Goal: Information Seeking & Learning: Learn about a topic

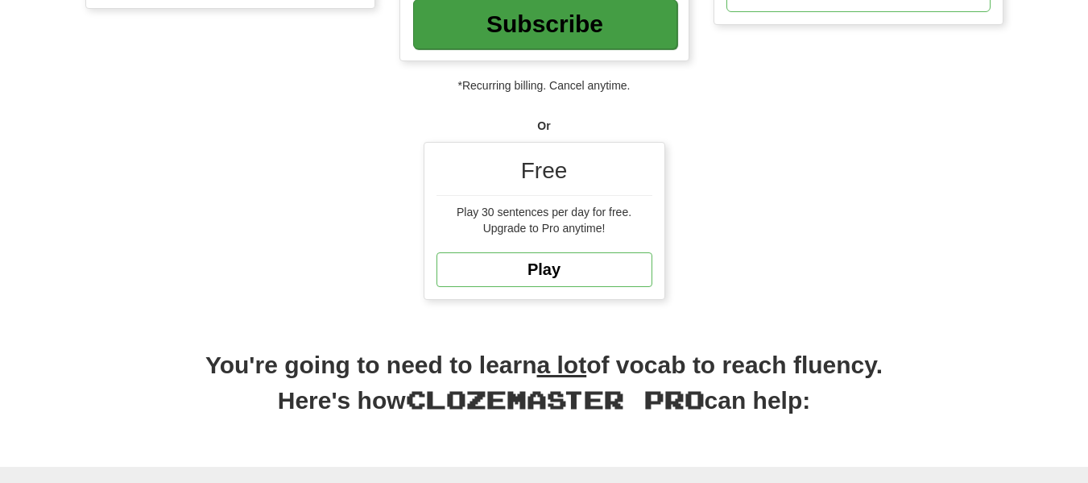
scroll to position [354, 0]
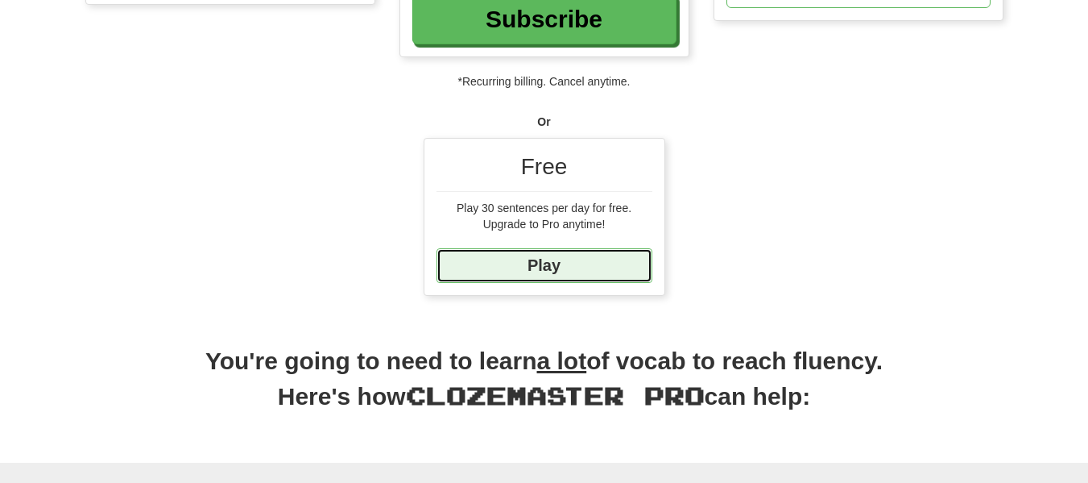
click at [466, 267] on link "Play" at bounding box center [545, 265] width 216 height 35
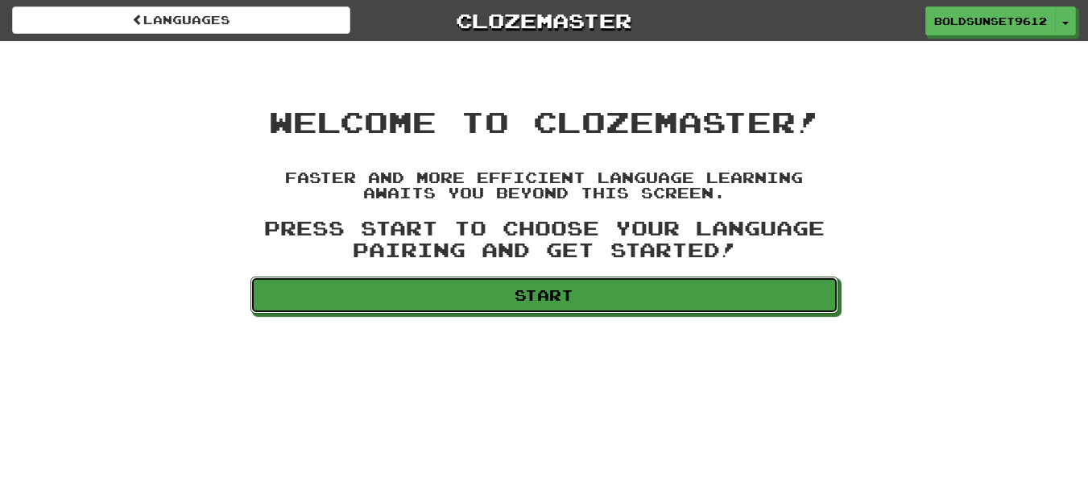
click at [461, 292] on link "Start" at bounding box center [545, 294] width 588 height 37
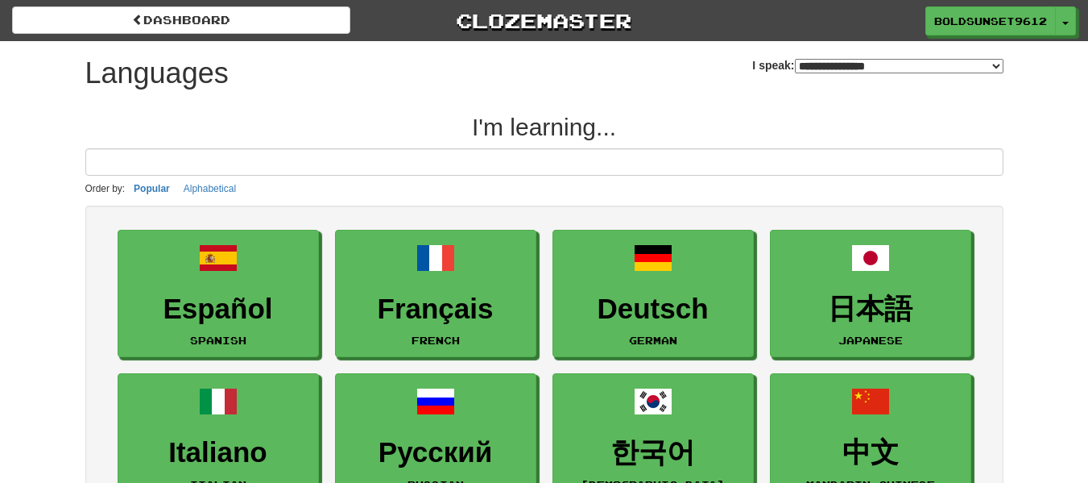
select select "*******"
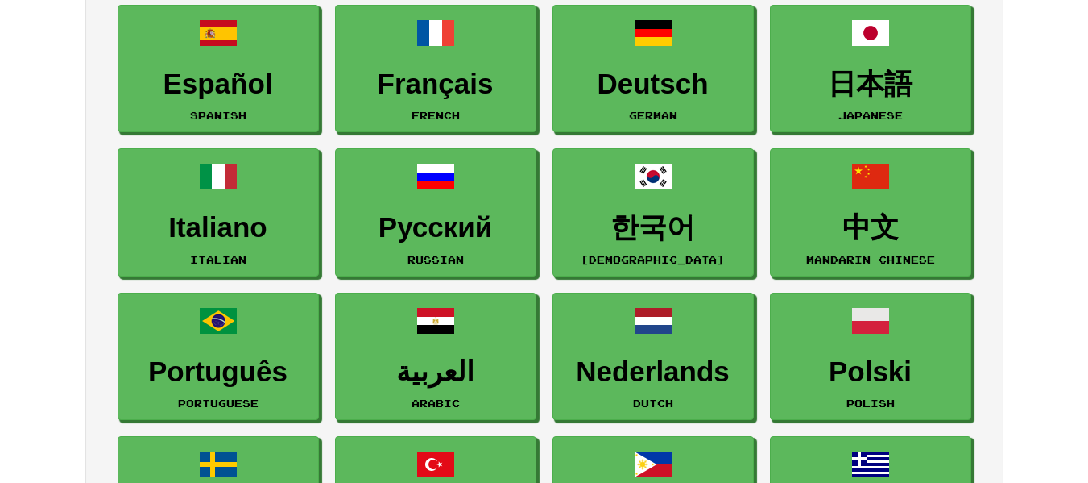
scroll to position [261, 0]
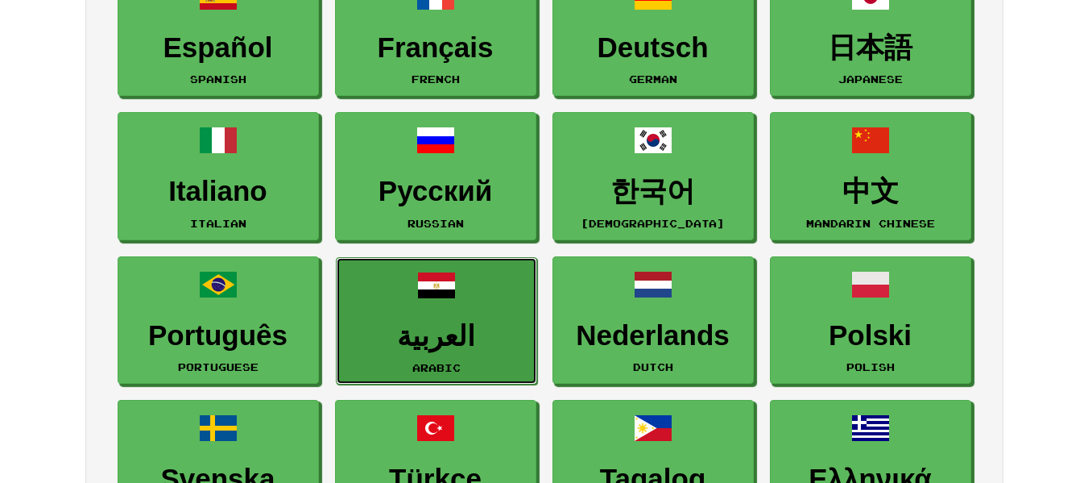
click at [388, 372] on link "العربية Arabic" at bounding box center [436, 321] width 201 height 128
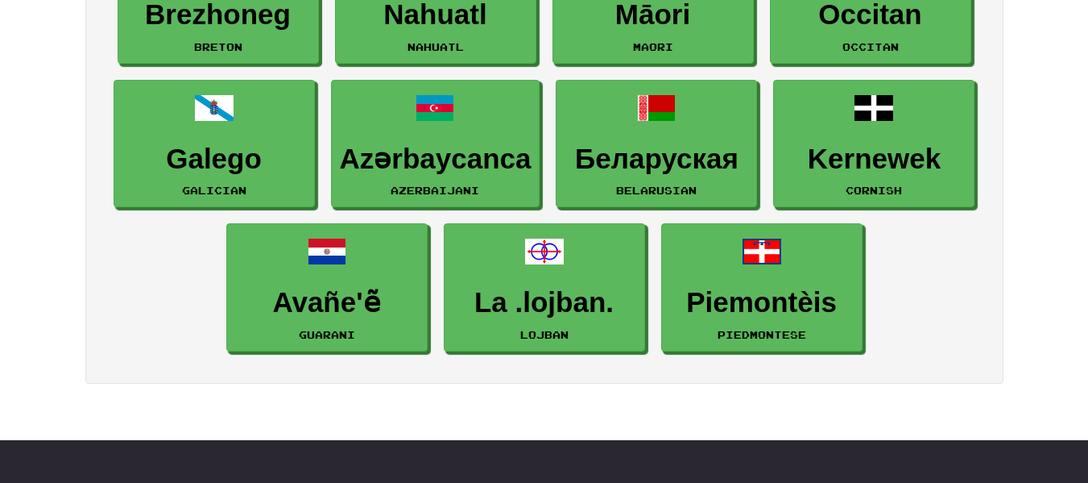
scroll to position [2452, 0]
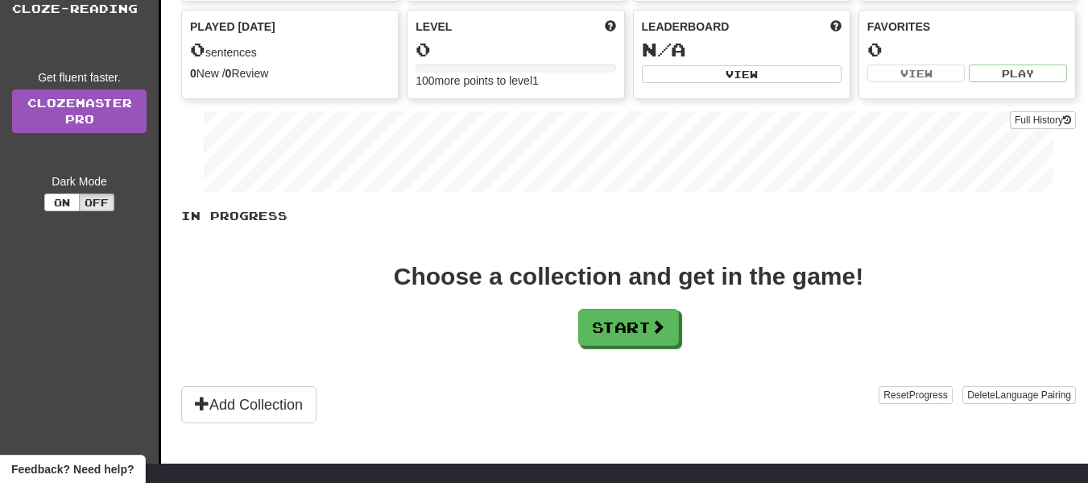
scroll to position [143, 0]
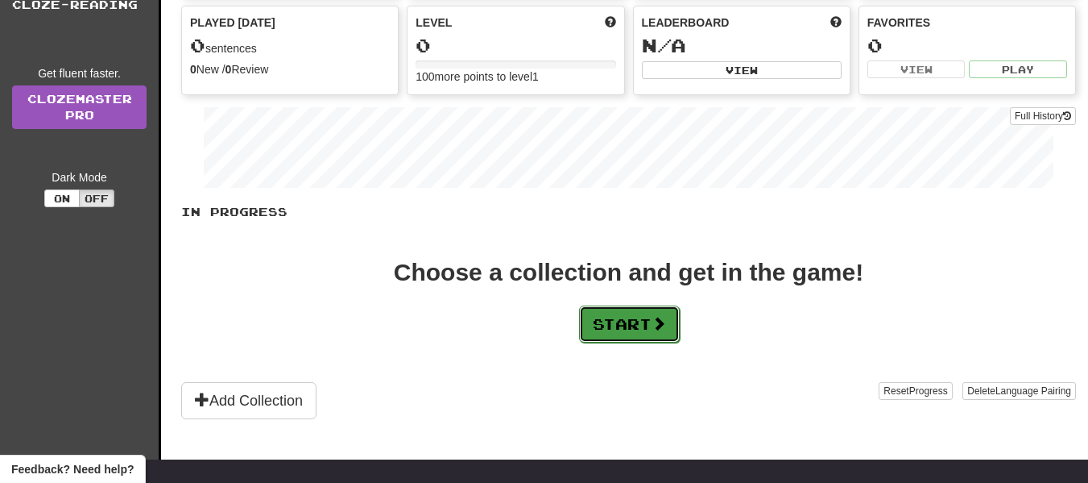
click at [580, 337] on button "Start" at bounding box center [629, 323] width 101 height 37
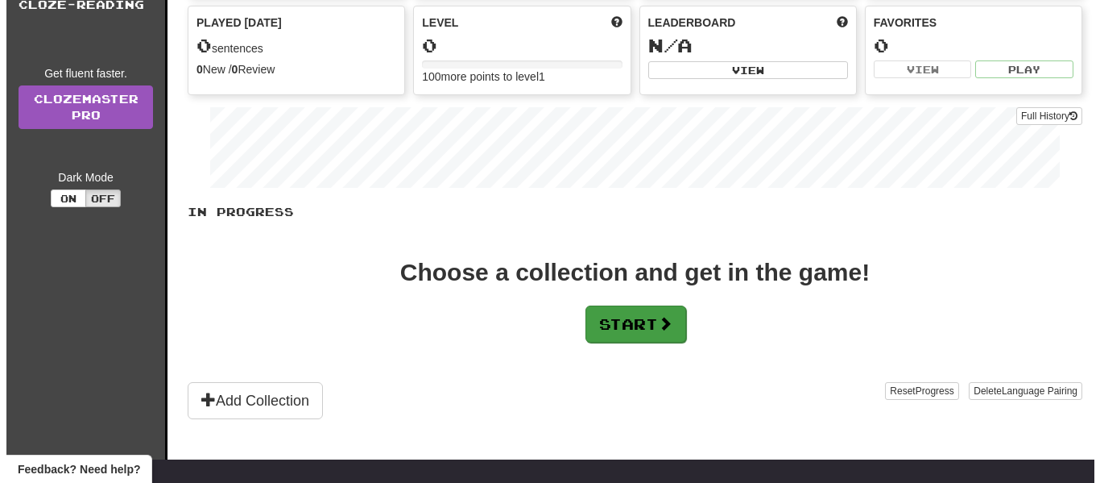
scroll to position [0, 0]
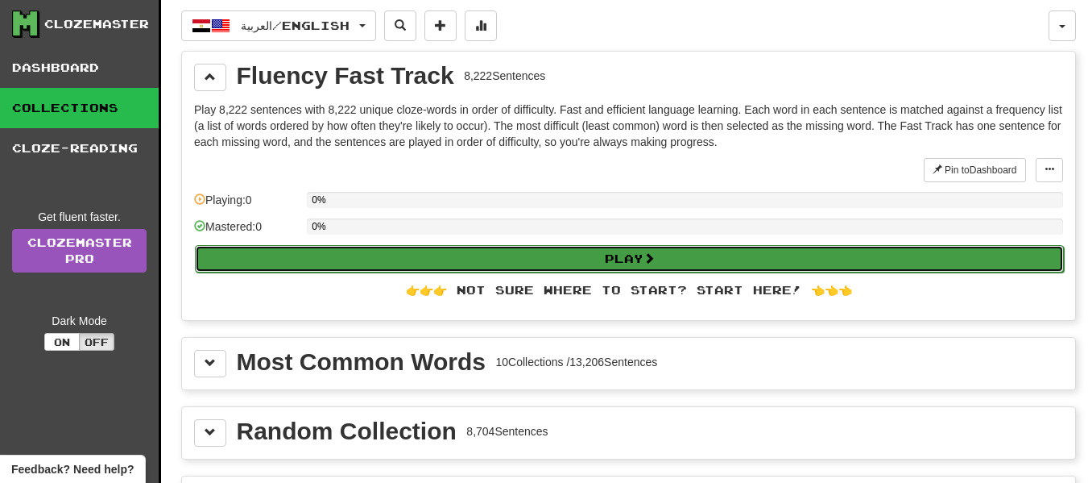
click at [773, 262] on button "Play" at bounding box center [629, 258] width 869 height 27
select select "**"
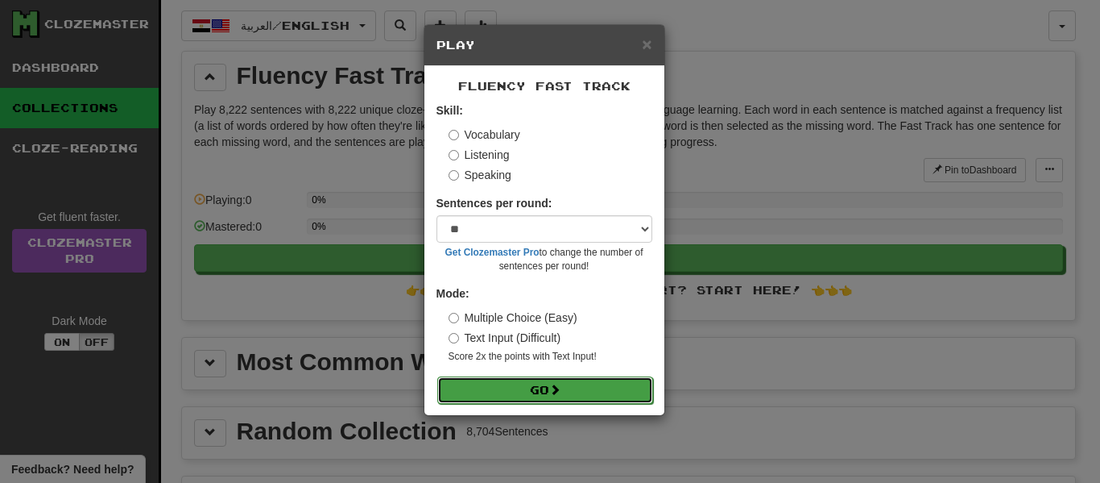
click at [530, 400] on button "Go" at bounding box center [545, 389] width 216 height 27
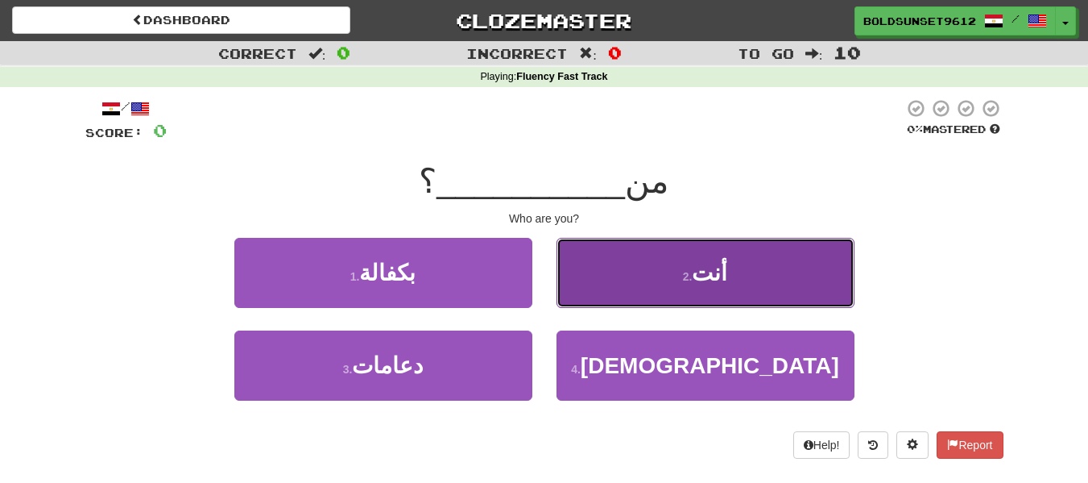
click at [571, 256] on button "2 . أنت" at bounding box center [706, 273] width 298 height 70
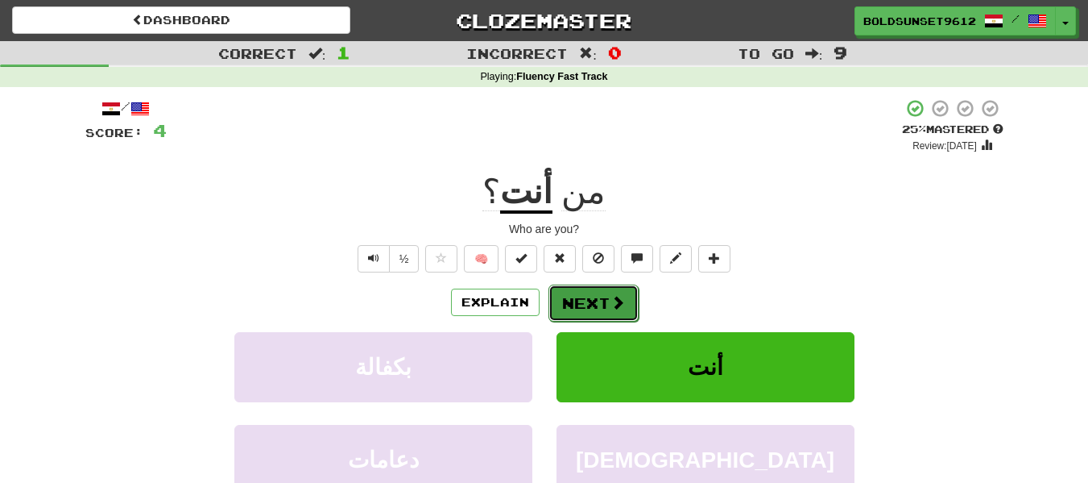
click at [570, 303] on button "Next" at bounding box center [594, 302] width 90 height 37
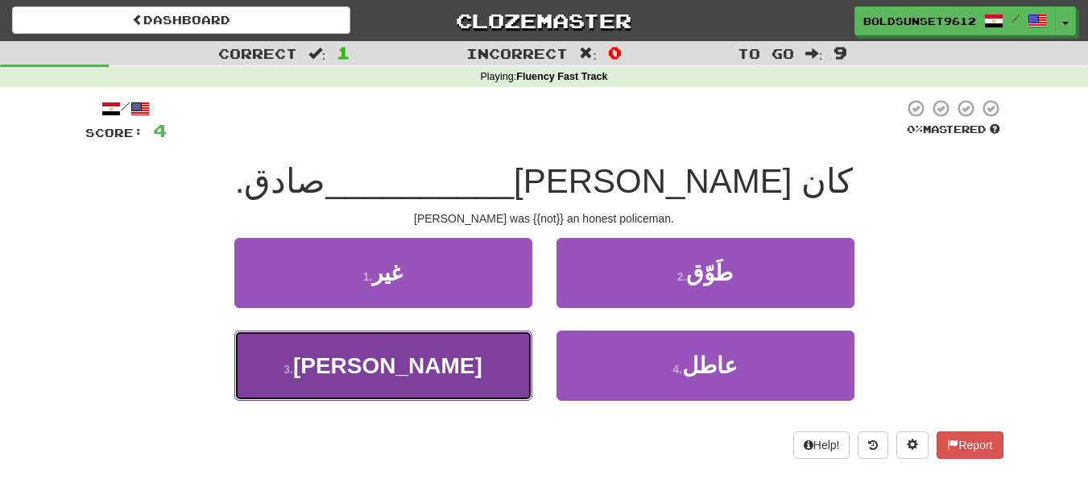
click at [444, 339] on button "3 . عيسى" at bounding box center [383, 365] width 298 height 70
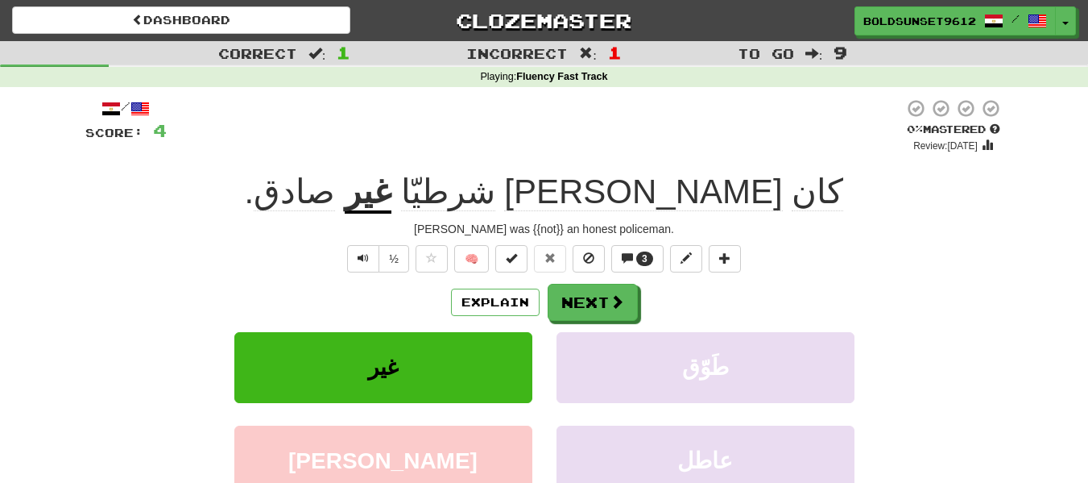
click at [129, 104] on div "/" at bounding box center [125, 108] width 81 height 20
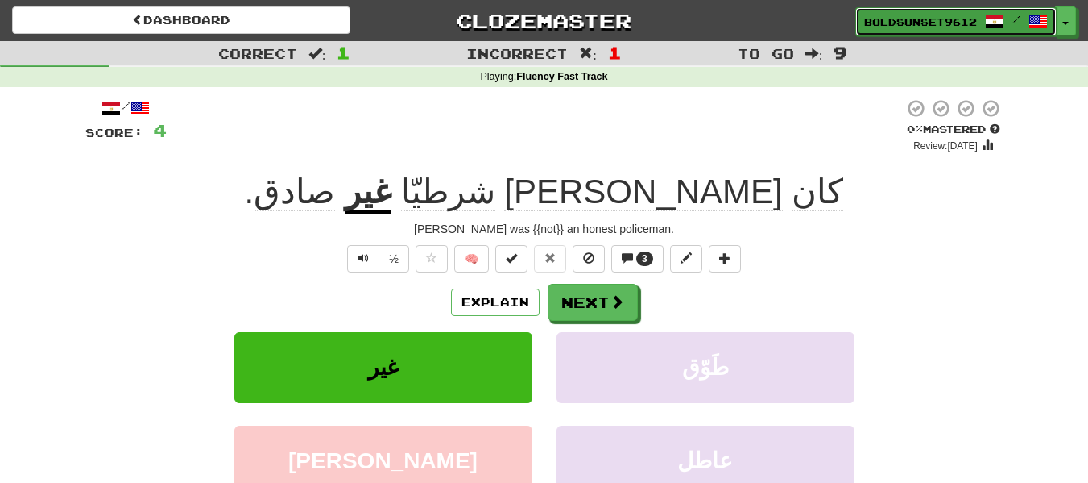
click at [996, 14] on span at bounding box center [994, 21] width 19 height 19
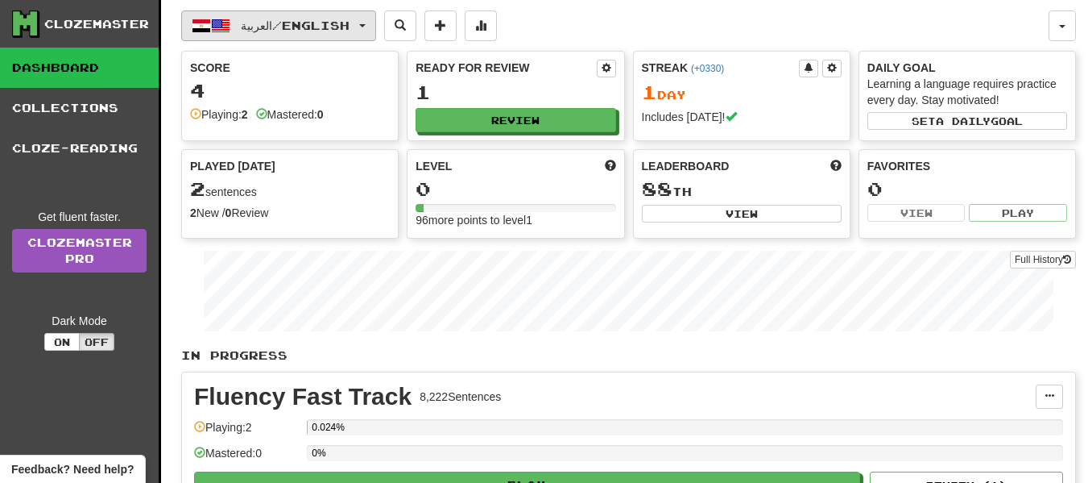
click at [300, 23] on span "العربية / English" at bounding box center [295, 26] width 109 height 14
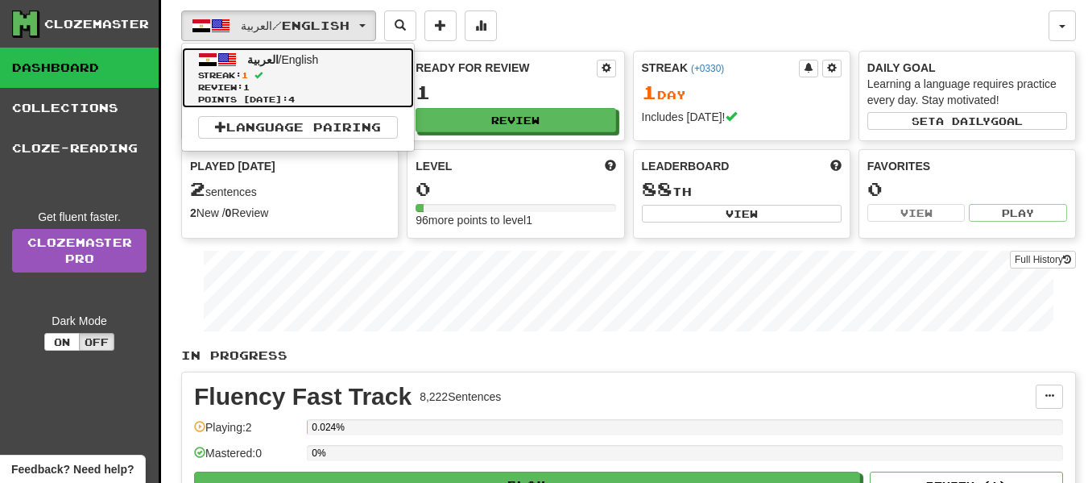
click at [304, 89] on span "Review: 1" at bounding box center [298, 87] width 200 height 12
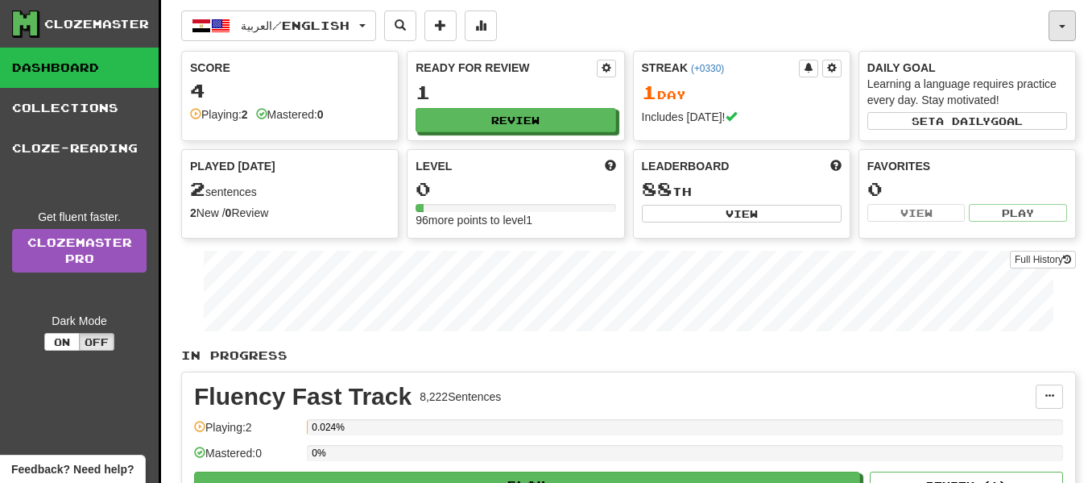
click at [1073, 22] on button "button" at bounding box center [1062, 25] width 27 height 31
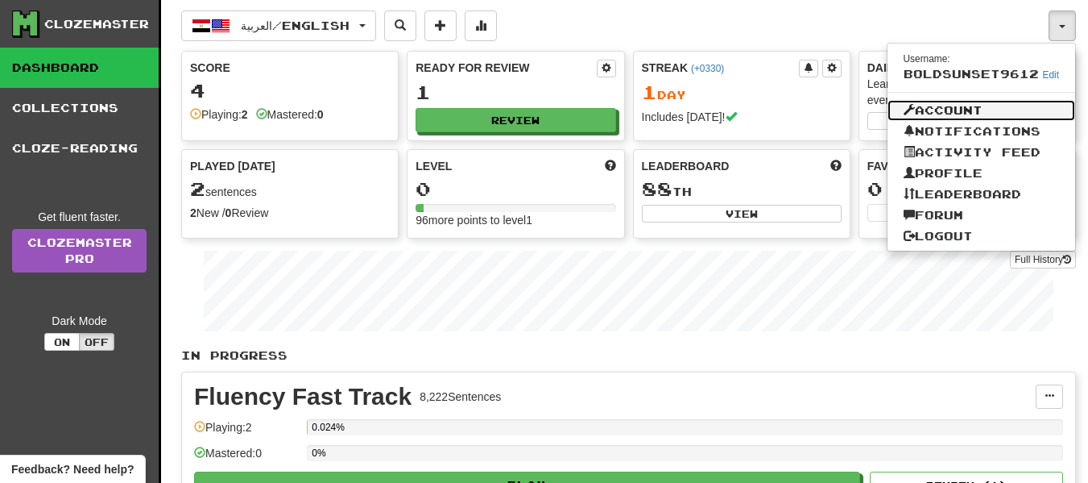
click at [1007, 112] on link "Account" at bounding box center [982, 110] width 189 height 21
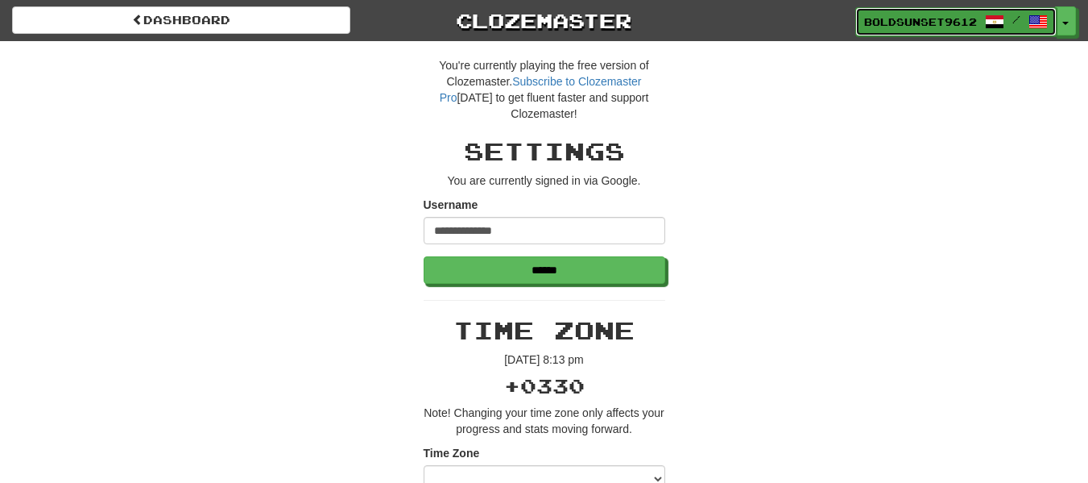
click at [1029, 16] on span at bounding box center [1038, 21] width 19 height 19
click at [1001, 26] on span at bounding box center [994, 21] width 19 height 19
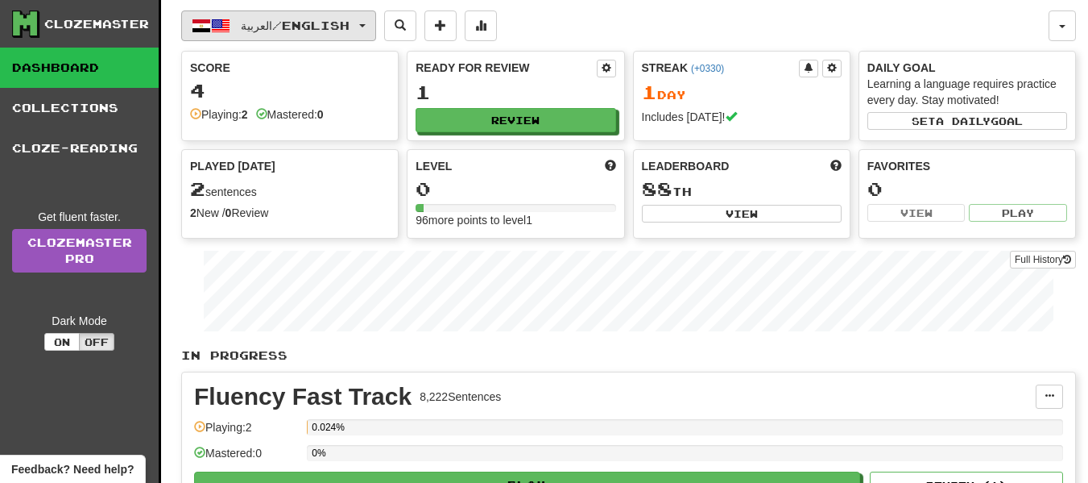
click at [366, 24] on span "button" at bounding box center [362, 25] width 6 height 3
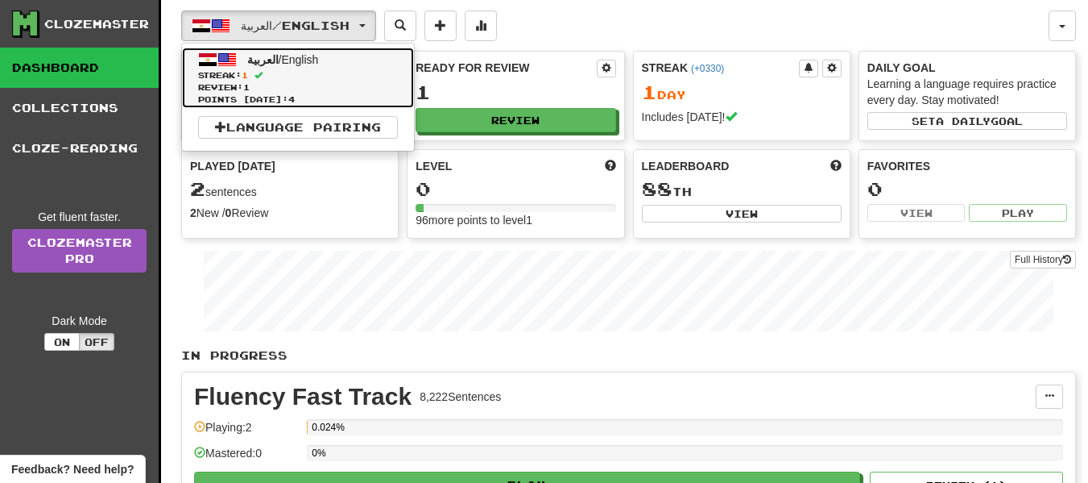
click at [327, 56] on link "العربية / English Streak: 1 Review: 1 Points today: 4" at bounding box center [298, 78] width 232 height 60
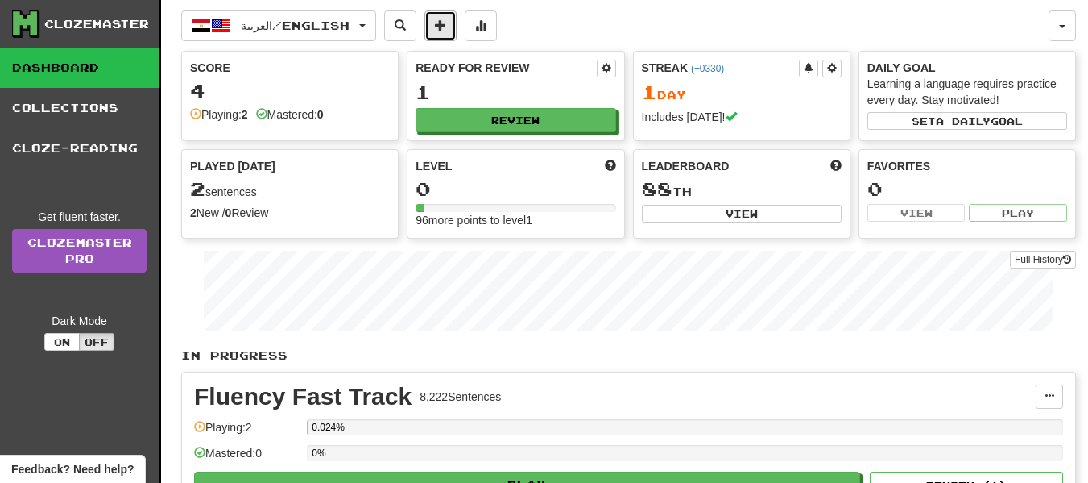
click at [440, 24] on button at bounding box center [441, 25] width 32 height 31
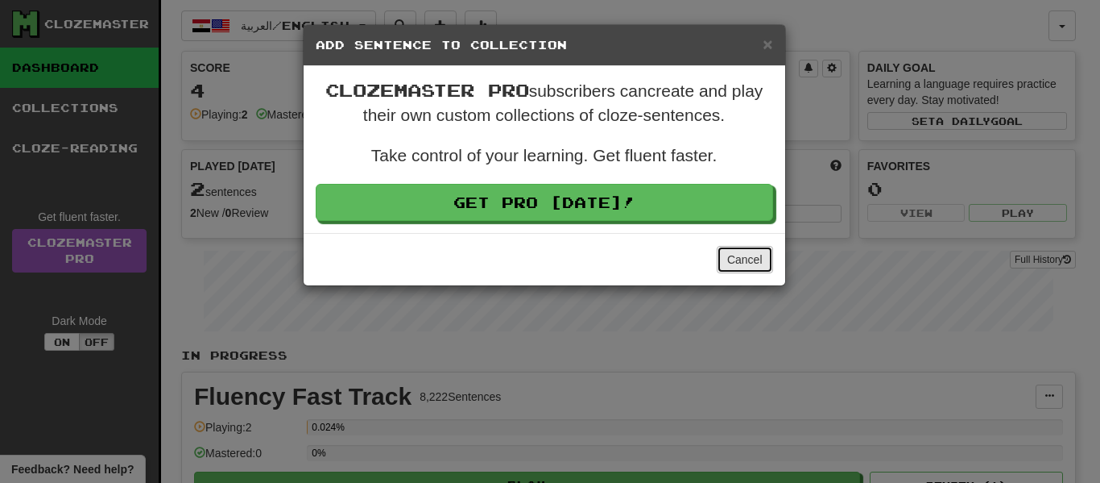
click at [722, 267] on button "Cancel" at bounding box center [745, 259] width 56 height 27
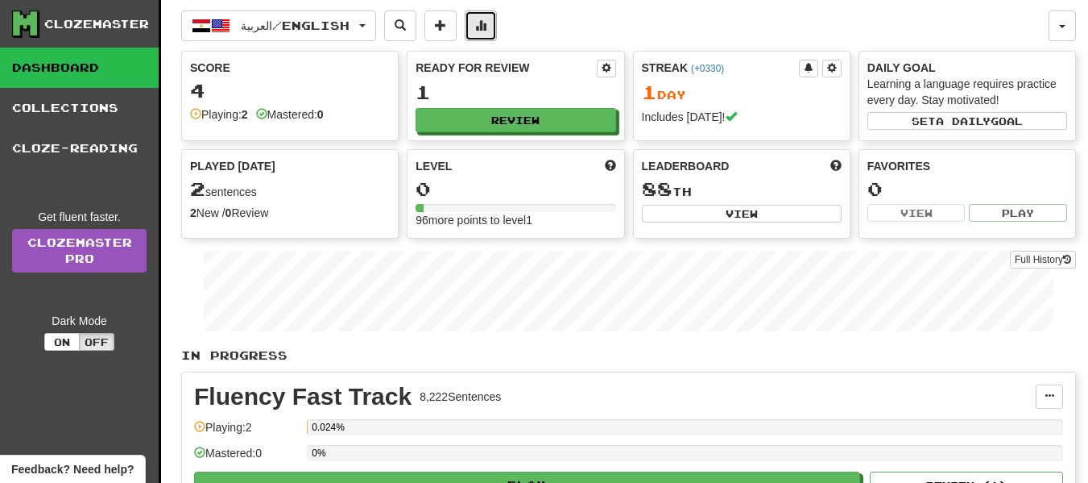
click at [475, 24] on button at bounding box center [481, 25] width 32 height 31
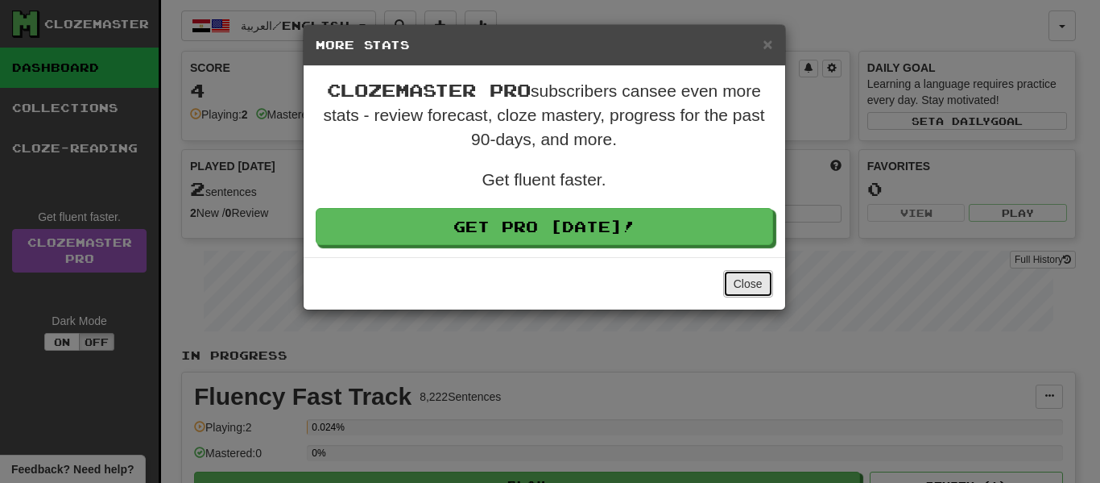
click at [750, 287] on button "Close" at bounding box center [748, 283] width 50 height 27
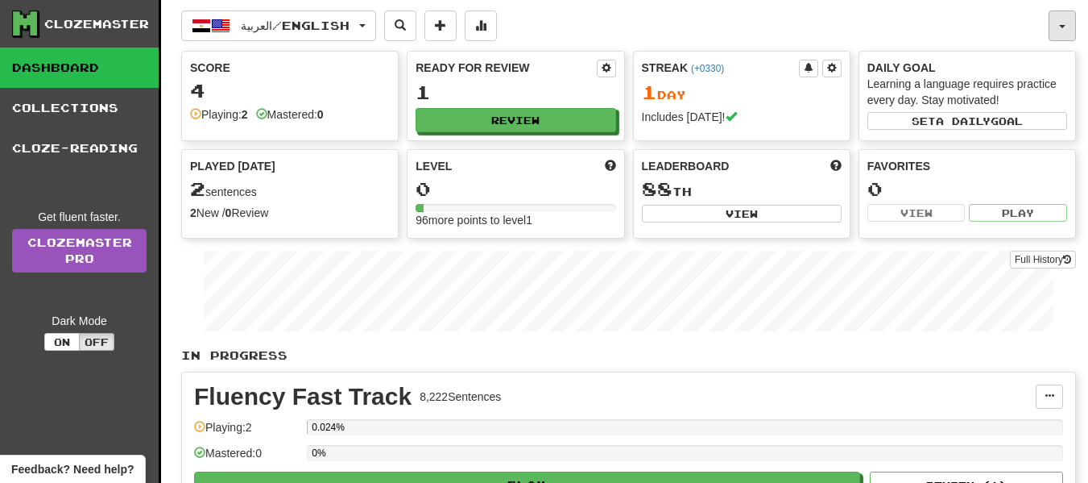
click at [1064, 19] on button "button" at bounding box center [1062, 25] width 27 height 31
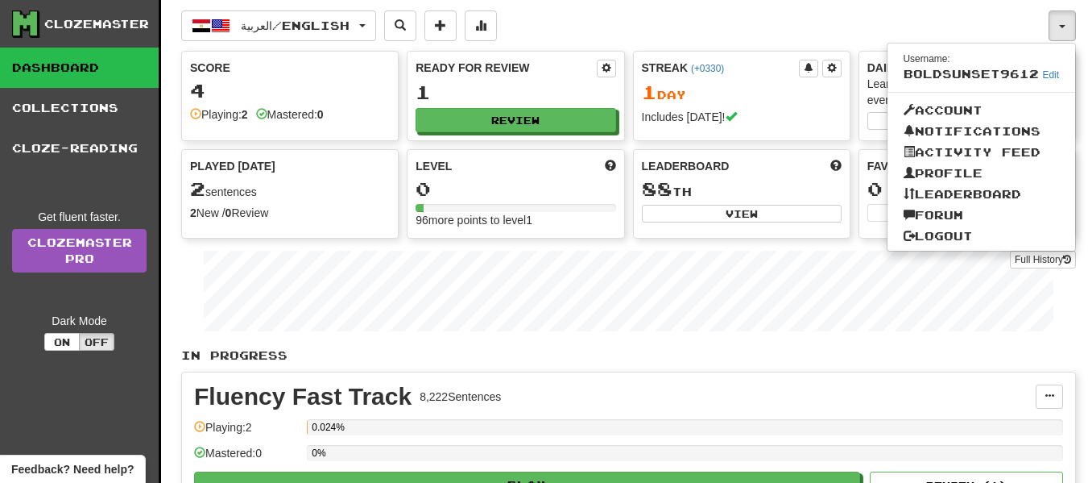
click at [1009, 74] on span "BoldSunset9612" at bounding box center [971, 74] width 135 height 14
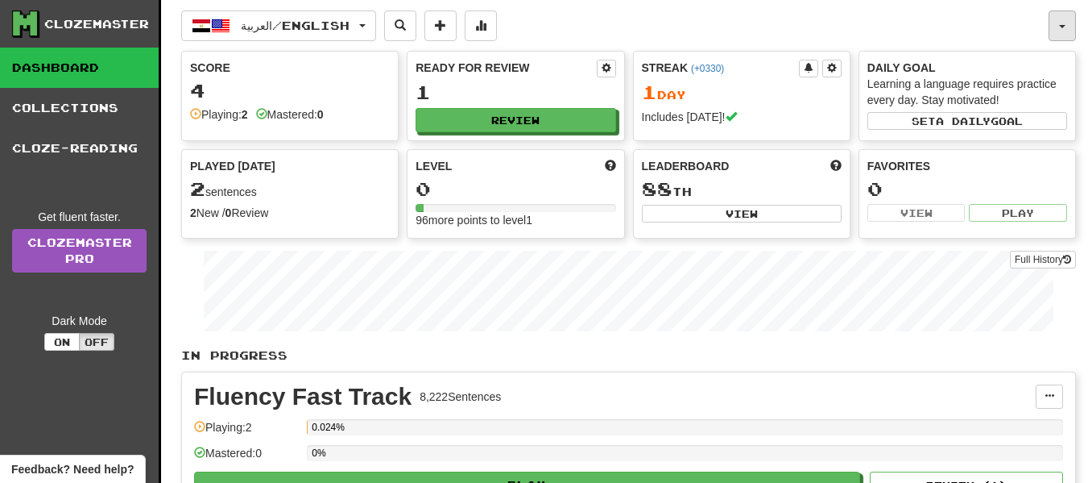
click at [1060, 37] on button "button" at bounding box center [1062, 25] width 27 height 31
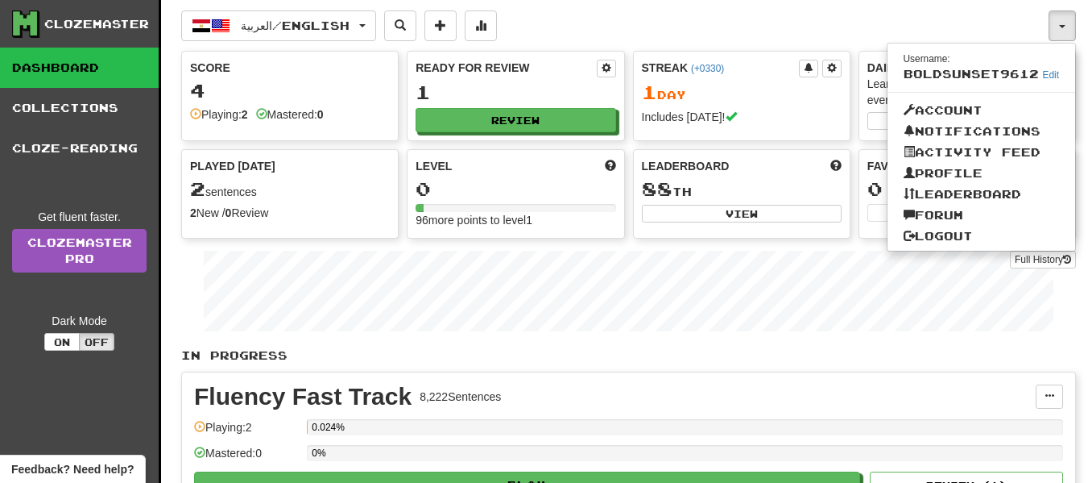
click at [1052, 68] on span "Username: BoldSunset9612 Edit" at bounding box center [982, 66] width 189 height 37
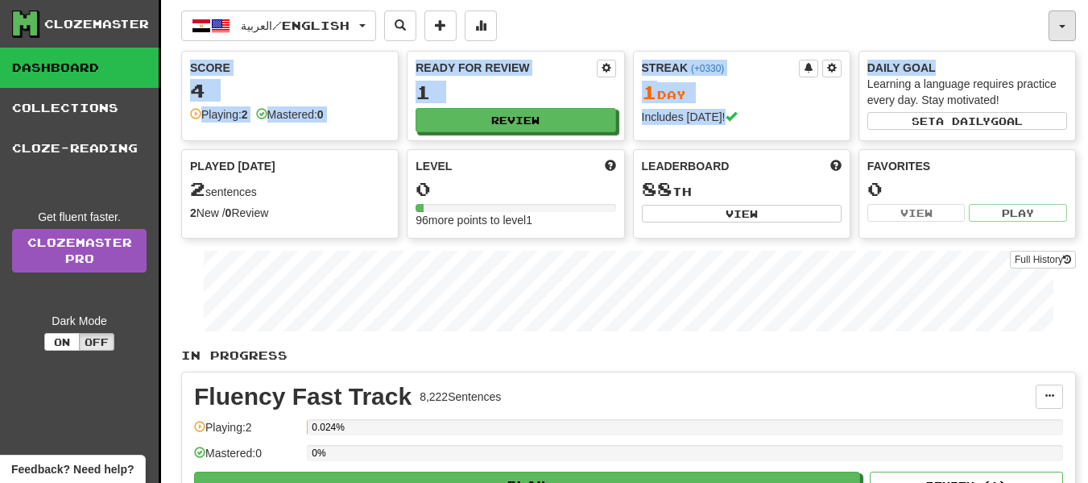
drag, startPoint x: 1051, startPoint y: 74, endPoint x: 1059, endPoint y: 37, distance: 38.1
click at [1059, 37] on div "العربية / English العربية / English Streak: 1 Review: 1 Points today: 4 Languag…" at bounding box center [628, 315] width 895 height 631
click at [1059, 37] on button "button" at bounding box center [1062, 25] width 27 height 31
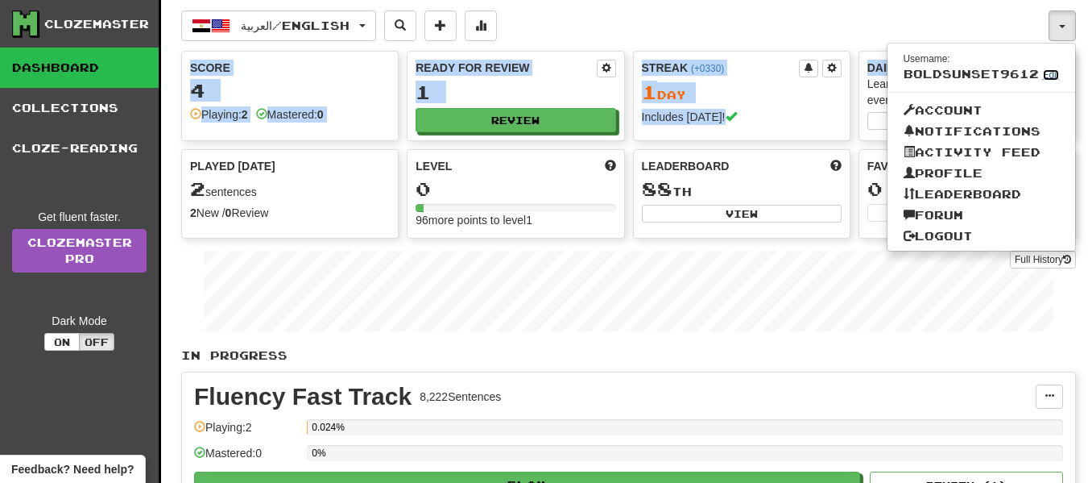
click at [1054, 69] on link "Edit" at bounding box center [1051, 74] width 17 height 11
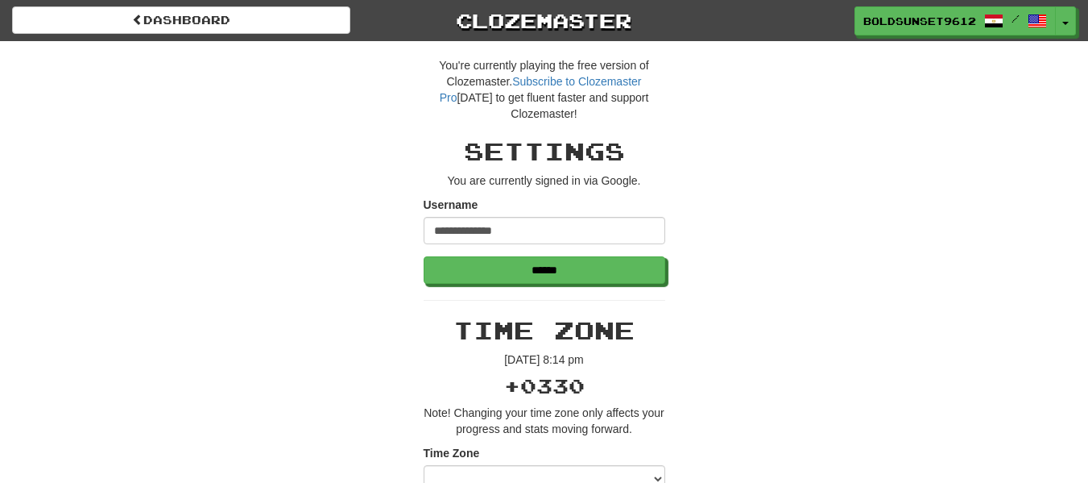
click at [535, 255] on form "**********" at bounding box center [545, 240] width 242 height 87
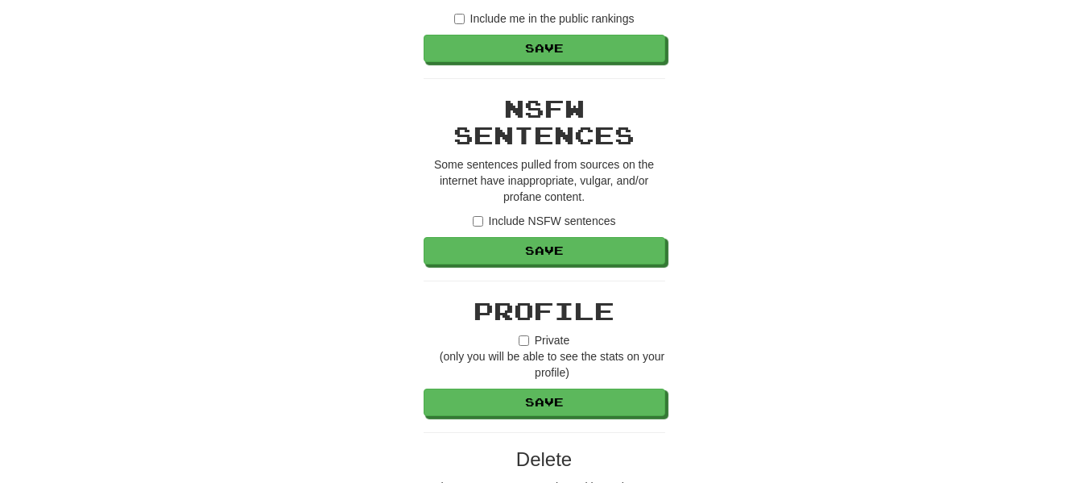
scroll to position [966, 0]
